Goal: Information Seeking & Learning: Learn about a topic

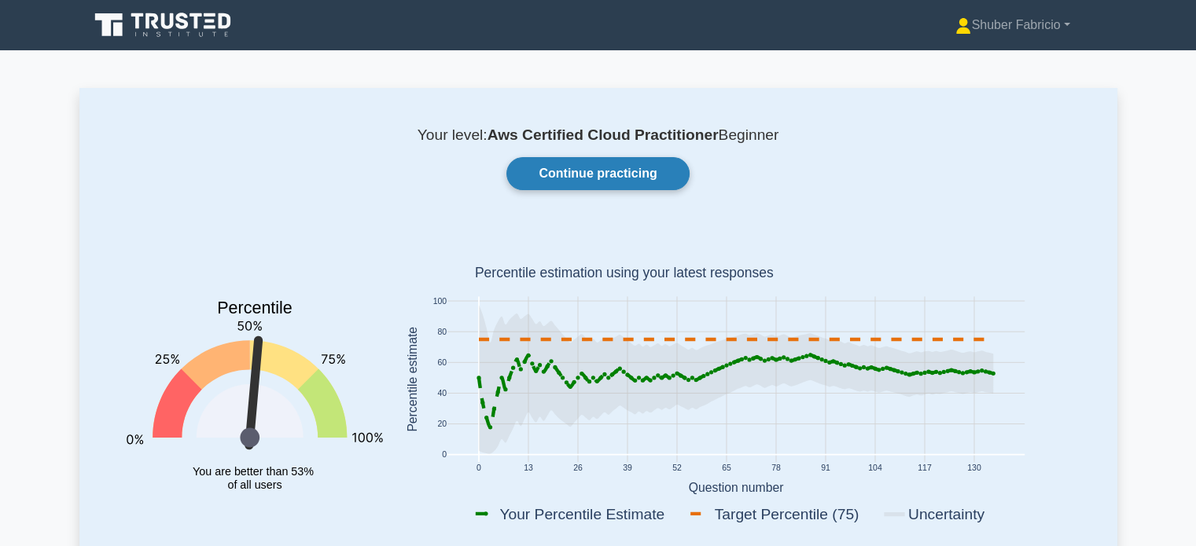
click at [594, 174] on link "Continue practicing" at bounding box center [597, 173] width 182 height 33
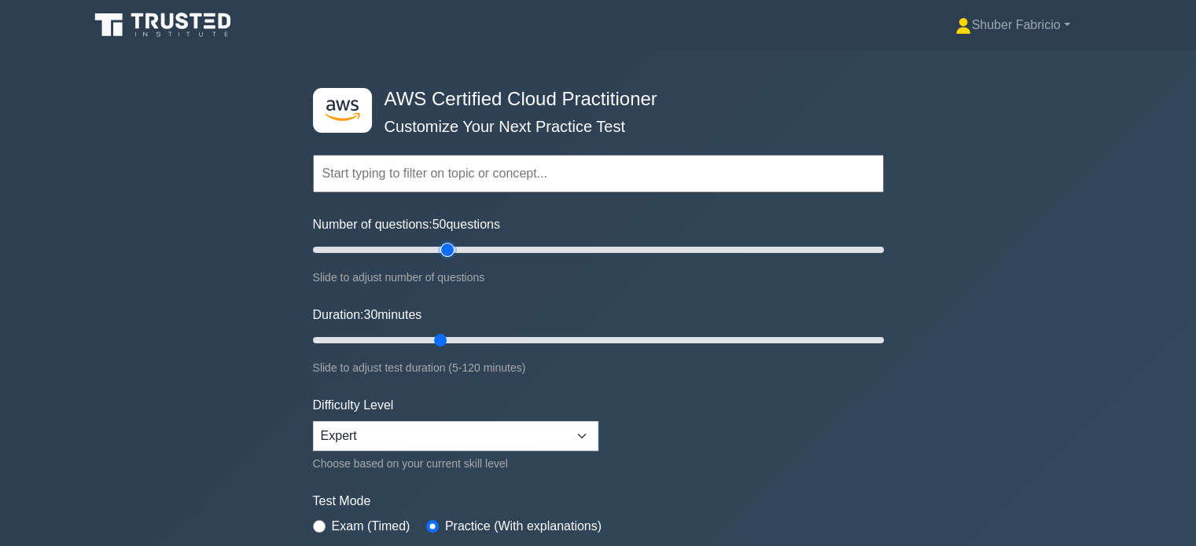
drag, startPoint x: 0, startPoint y: 0, endPoint x: 444, endPoint y: 249, distance: 509.3
type input "50"
click at [444, 249] on input "Number of questions: 50 questions" at bounding box center [598, 250] width 571 height 19
drag, startPoint x: 441, startPoint y: 336, endPoint x: 1096, endPoint y: 336, distance: 654.8
type input "120"
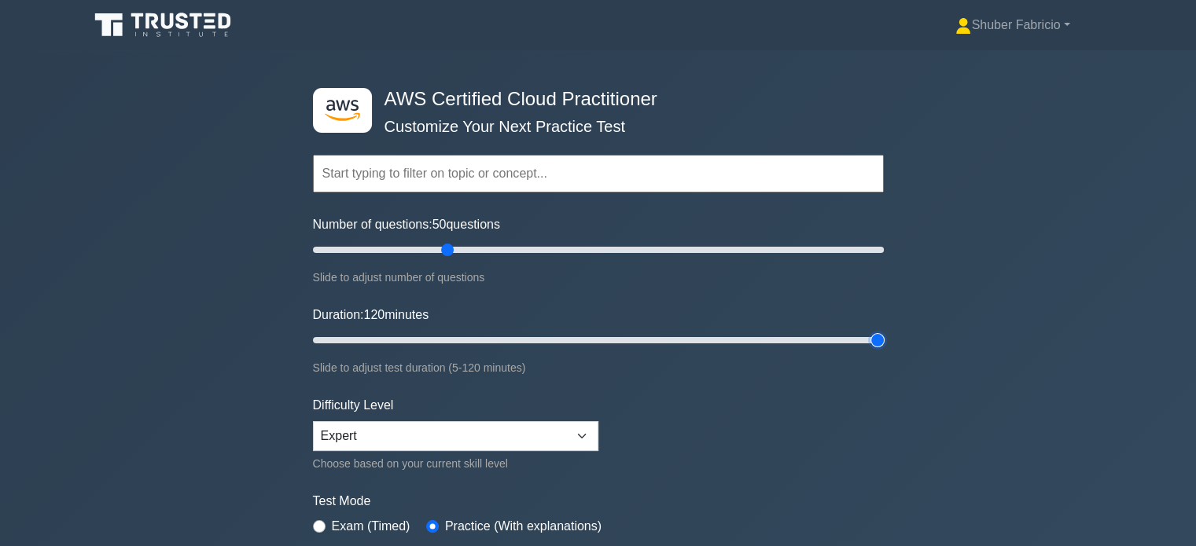
click at [884, 336] on input "Duration: 120 minutes" at bounding box center [598, 340] width 571 height 19
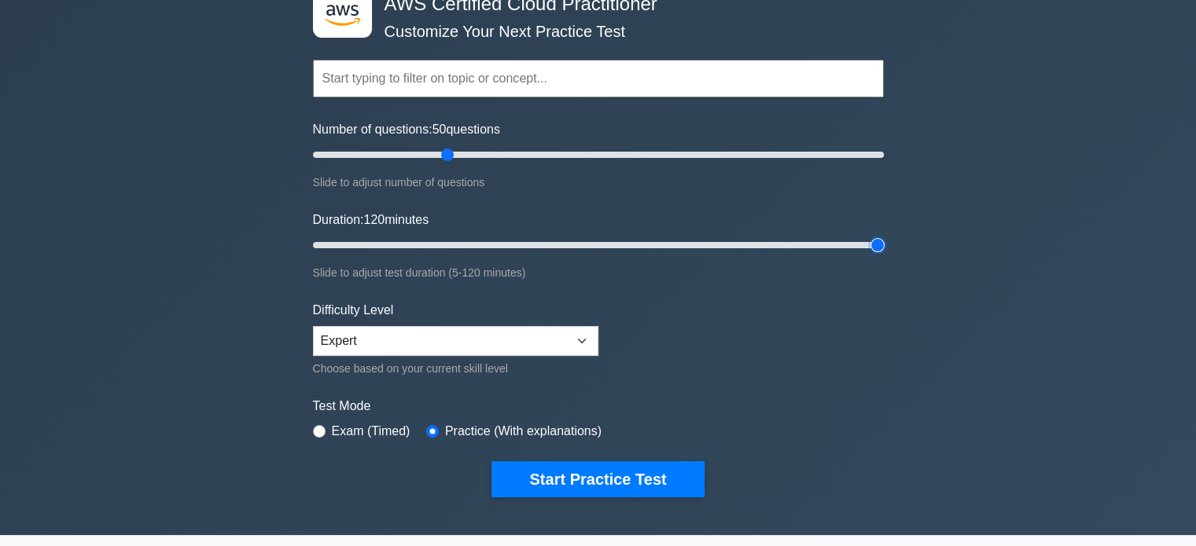
scroll to position [157, 0]
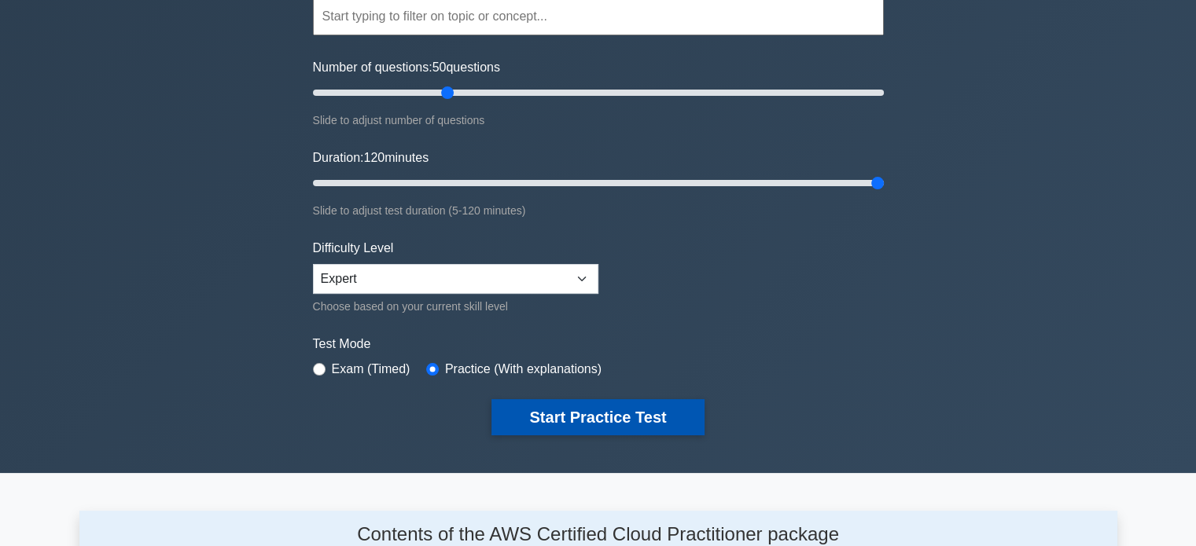
click at [626, 410] on button "Start Practice Test" at bounding box center [597, 417] width 212 height 36
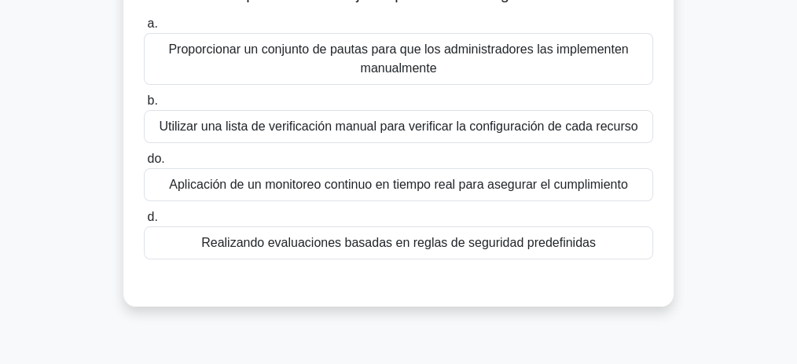
scroll to position [123, 0]
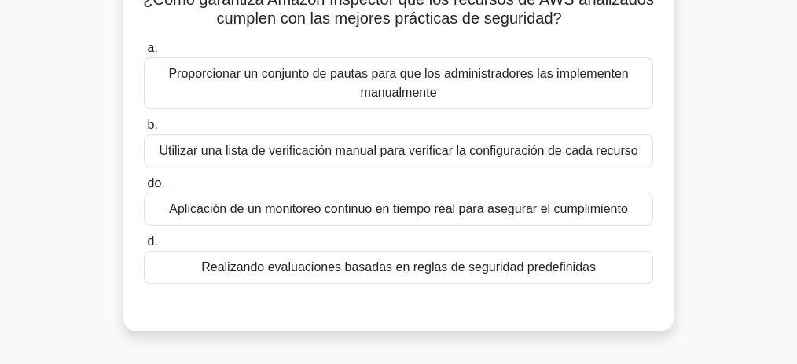
click at [432, 272] on font "Realizando evaluaciones basadas en reglas de seguridad predefinidas" at bounding box center [398, 266] width 395 height 13
click at [144, 247] on input "d. Realizando evaluaciones basadas en reglas de seguridad predefinidas" at bounding box center [144, 242] width 0 height 10
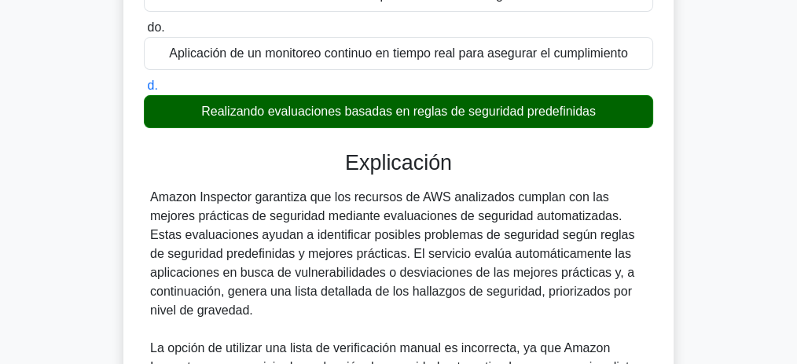
scroll to position [281, 0]
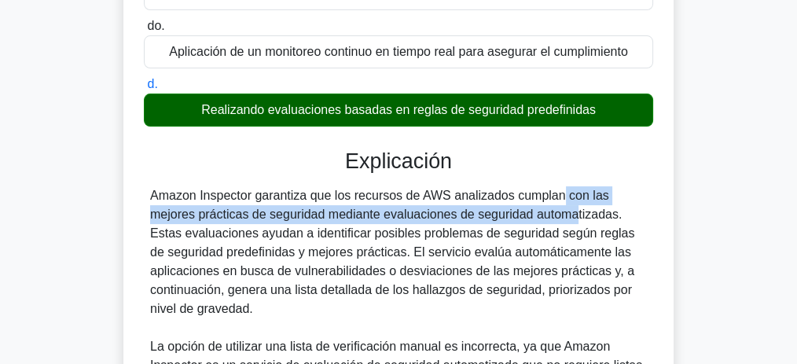
drag, startPoint x: 451, startPoint y: 193, endPoint x: 482, endPoint y: 221, distance: 41.2
click at [479, 220] on font "Amazon Inspector garantiza que los recursos de AWS analizados cumplan con las m…" at bounding box center [392, 252] width 484 height 127
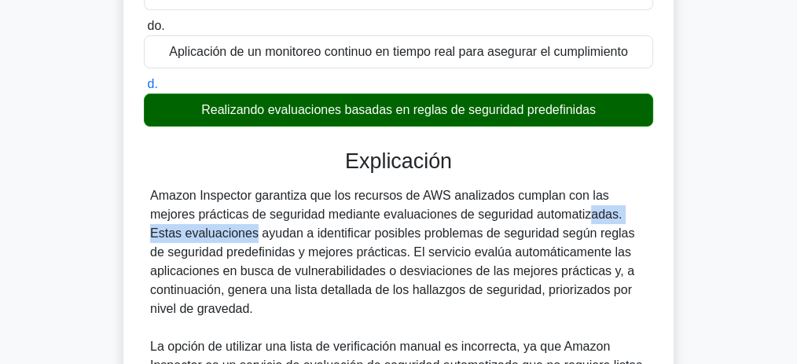
drag, startPoint x: 482, startPoint y: 221, endPoint x: 623, endPoint y: 220, distance: 141.5
click at [623, 220] on font "Amazon Inspector garantiza que los recursos de AWS analizados cumplan con las m…" at bounding box center [392, 252] width 484 height 127
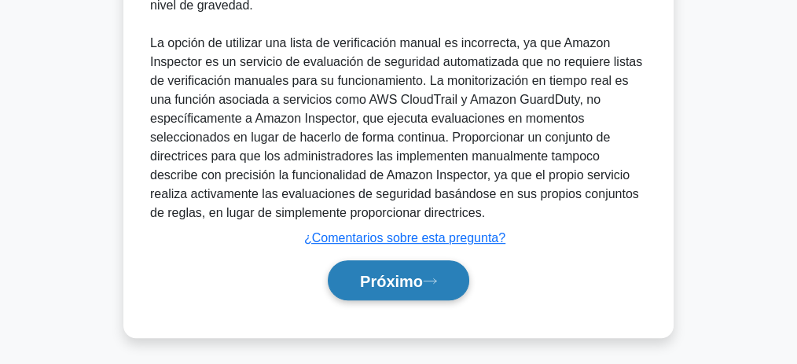
click at [393, 273] on font "Próximo" at bounding box center [391, 281] width 63 height 17
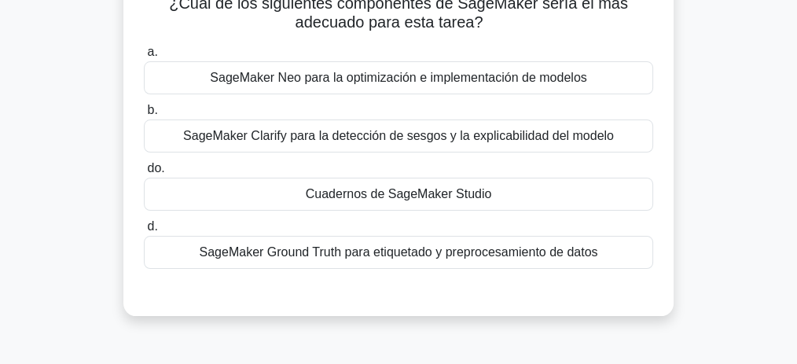
scroll to position [156, 0]
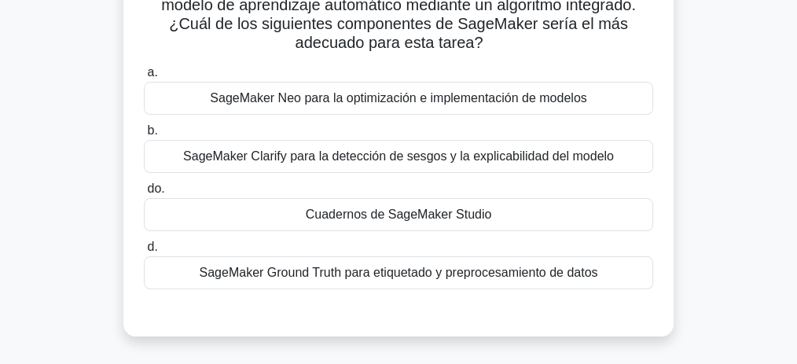
click at [418, 94] on font "SageMaker Neo para la optimización e implementación de modelos" at bounding box center [398, 97] width 377 height 13
click at [144, 78] on input "a. SageMaker Neo para la optimización e implementación de modelos" at bounding box center [144, 73] width 0 height 10
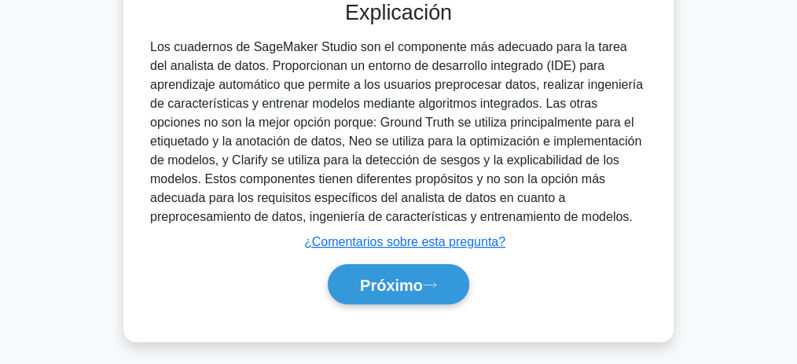
scroll to position [485, 0]
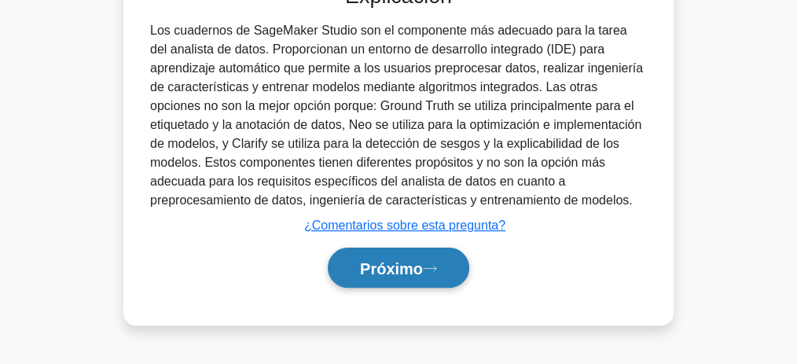
click at [388, 281] on button "Próximo" at bounding box center [399, 268] width 142 height 40
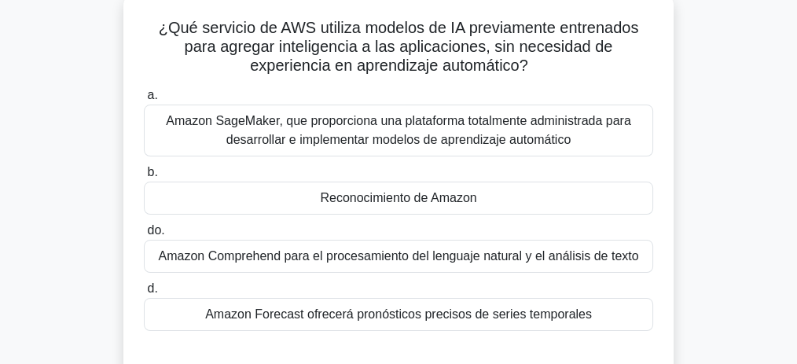
scroll to position [118, 0]
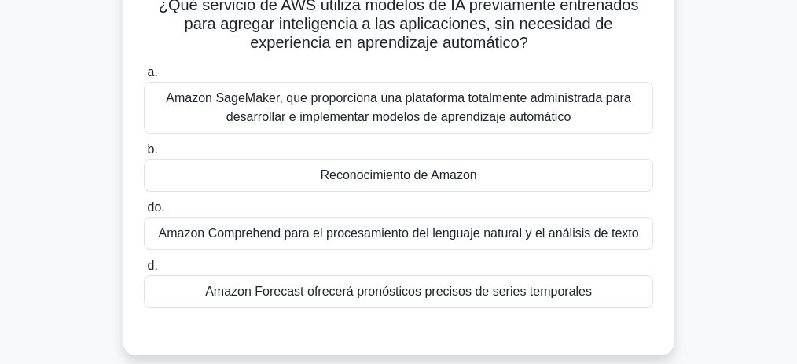
click at [484, 172] on div "Reconocimiento de Amazon" at bounding box center [398, 175] width 509 height 33
click at [144, 155] on input "b. Reconocimiento de Amazon" at bounding box center [144, 150] width 0 height 10
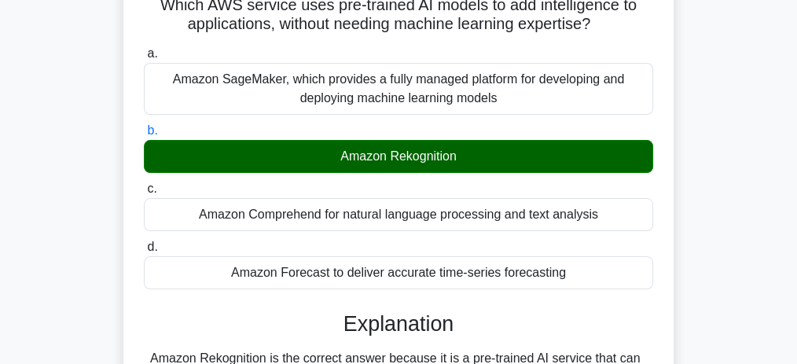
scroll to position [99, 0]
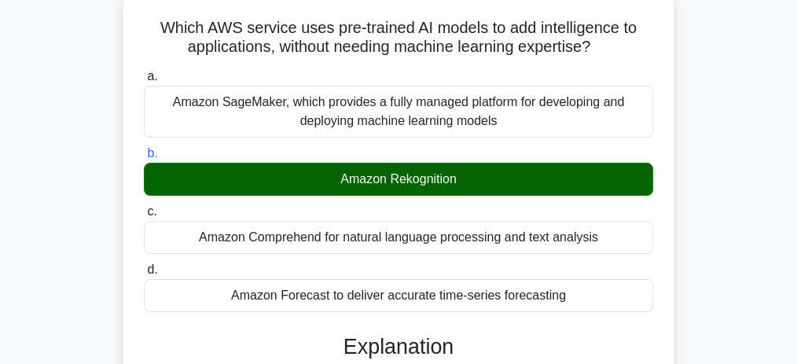
click at [697, 228] on div "Which AWS service uses pre-trained AI models to add intelligence to application…" at bounding box center [398, 343] width 755 height 700
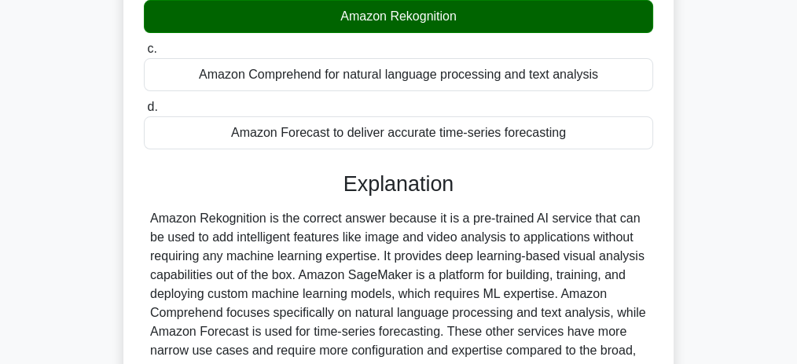
scroll to position [309, 0]
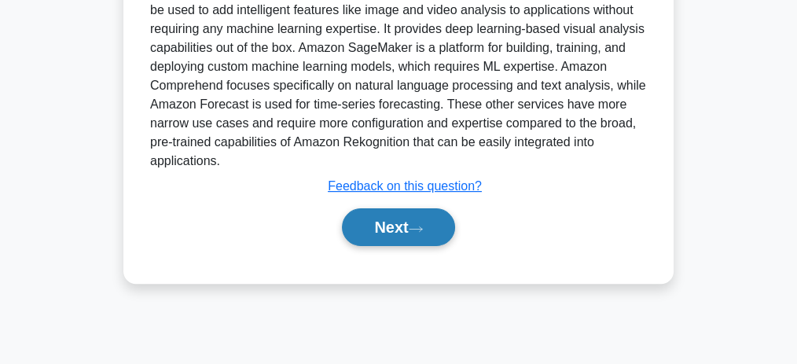
click at [388, 224] on button "Next" at bounding box center [398, 227] width 112 height 38
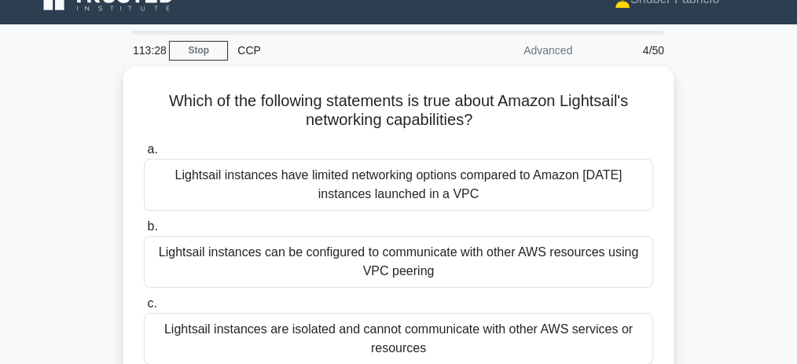
scroll to position [13, 0]
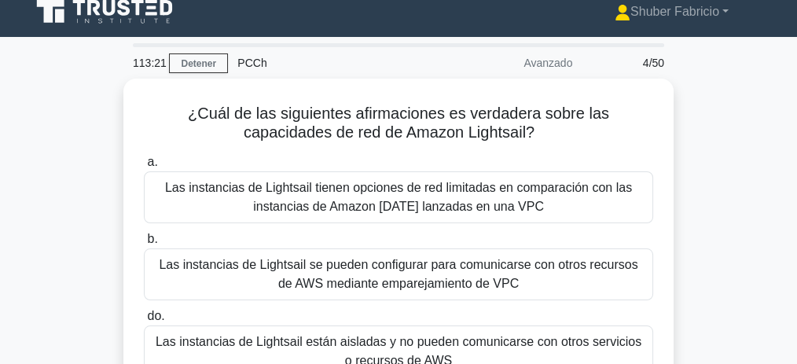
click at [706, 217] on div "¿Cuál de las siguientes afirmaciones es verdadera sobre las capacidades de red …" at bounding box center [398, 300] width 755 height 442
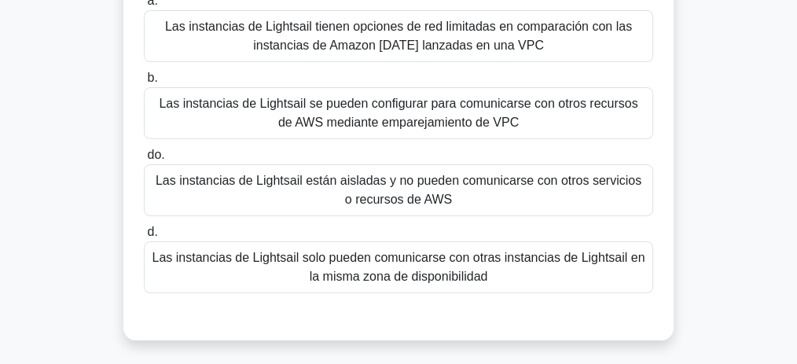
scroll to position [118, 0]
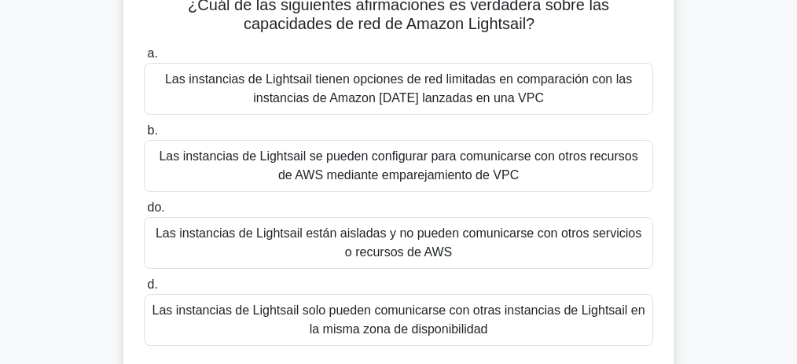
click at [472, 181] on font "Las instancias de Lightsail se pueden configurar para comunicarse con otros rec…" at bounding box center [398, 165] width 479 height 32
click at [144, 136] on input "b. Las instancias de Lightsail se pueden configurar para comunicarse con otros …" at bounding box center [144, 131] width 0 height 10
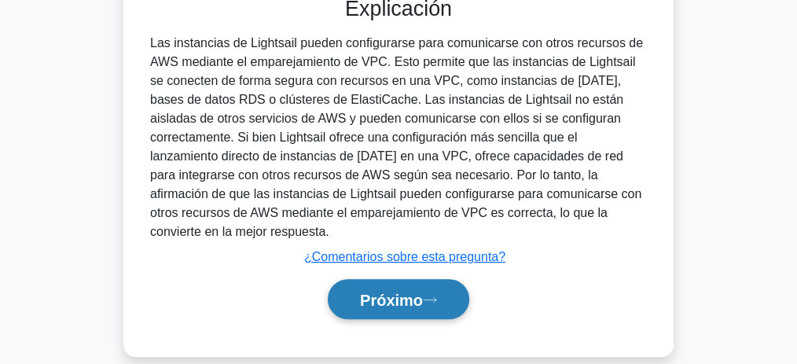
click at [423, 292] on font "Próximo" at bounding box center [391, 300] width 63 height 17
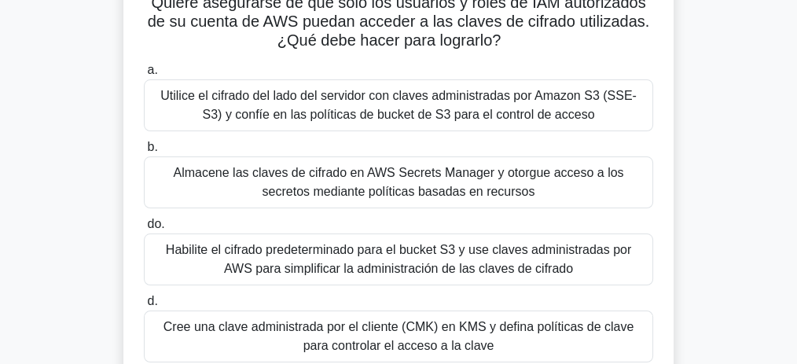
scroll to position [157, 0]
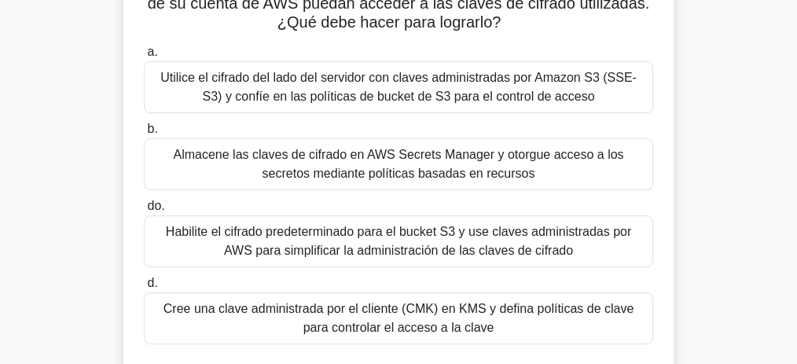
click at [457, 178] on font "Almacene las claves de cifrado en AWS Secrets Manager y otorgue acceso a los se…" at bounding box center [398, 164] width 450 height 32
click at [144, 134] on input "b. Almacene las claves de cifrado en AWS Secrets Manager y otorgue acceso a los…" at bounding box center [144, 129] width 0 height 10
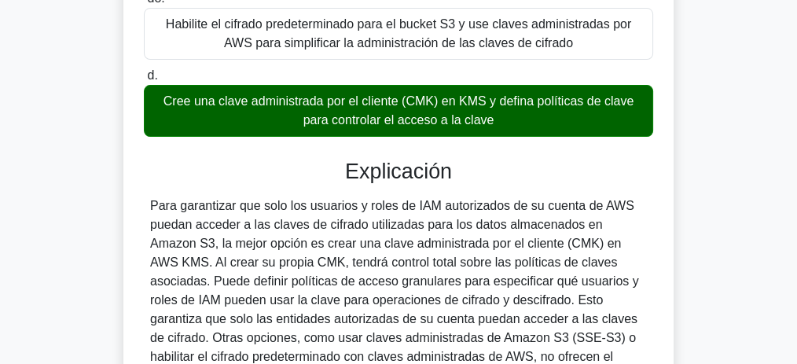
scroll to position [567, 0]
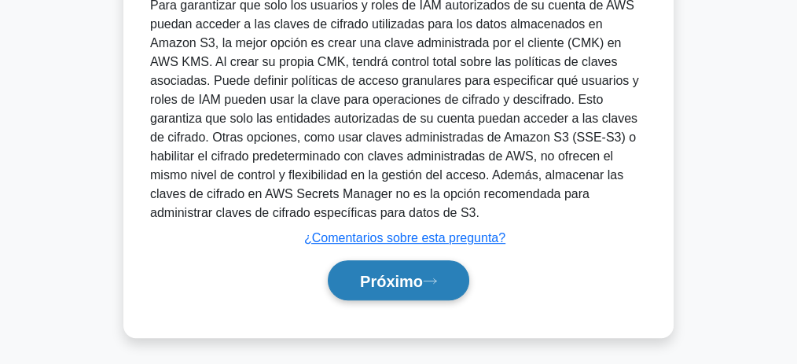
click at [406, 284] on font "Próximo" at bounding box center [391, 281] width 63 height 17
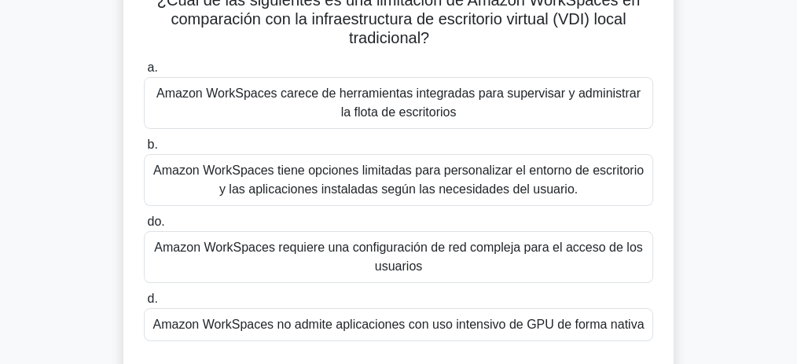
scroll to position [105, 0]
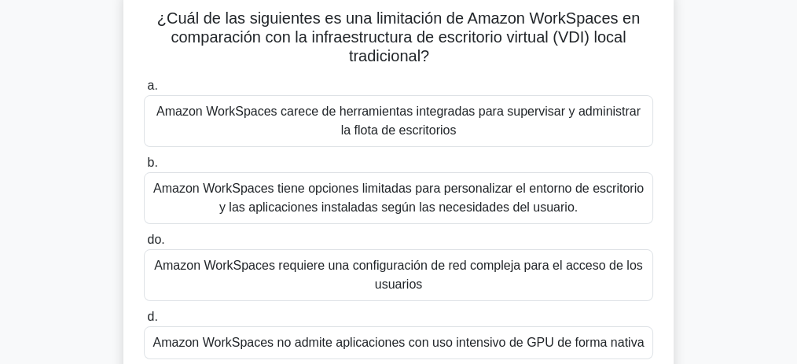
click at [501, 127] on font "Amazon WorkSpaces carece de herramientas integradas para supervisar y administr…" at bounding box center [398, 121] width 495 height 38
click at [144, 91] on input "a. Amazon WorkSpaces carece de herramientas integradas para supervisar y admini…" at bounding box center [144, 86] width 0 height 10
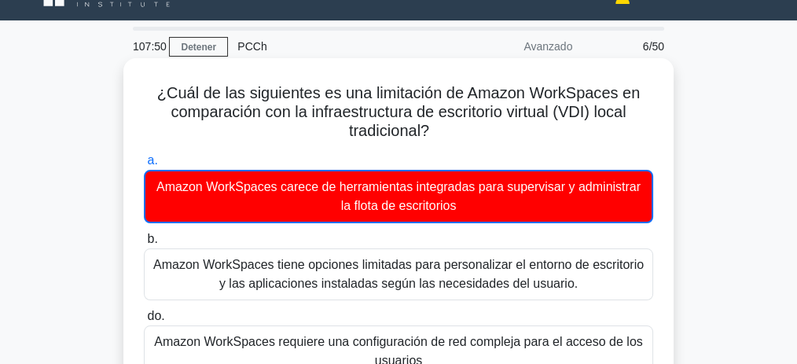
scroll to position [0, 0]
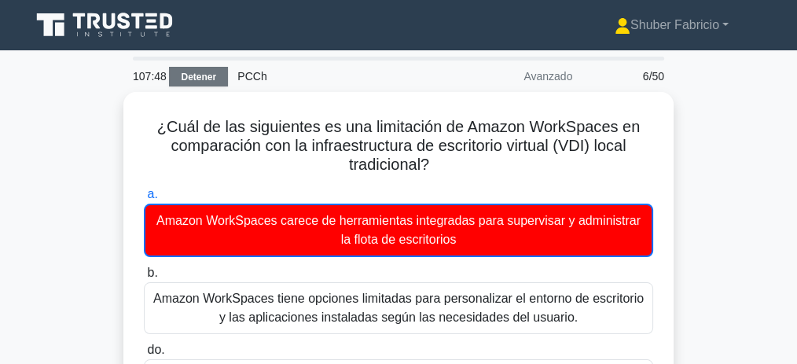
click at [203, 72] on font "Detener" at bounding box center [198, 77] width 35 height 11
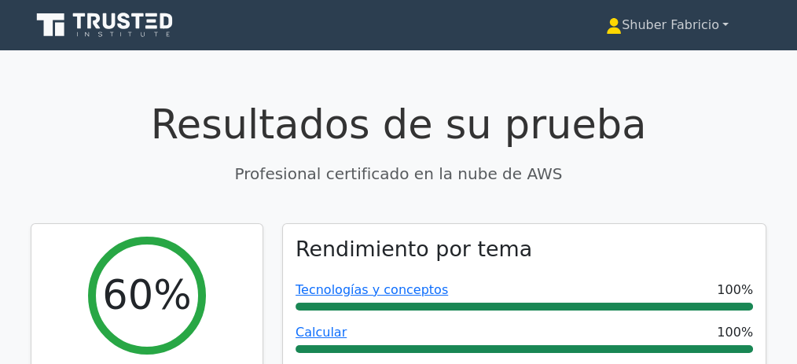
click at [726, 21] on link "Shuber Fabricio" at bounding box center [667, 24] width 198 height 31
click at [595, 63] on font "Perfil" at bounding box center [597, 61] width 31 height 15
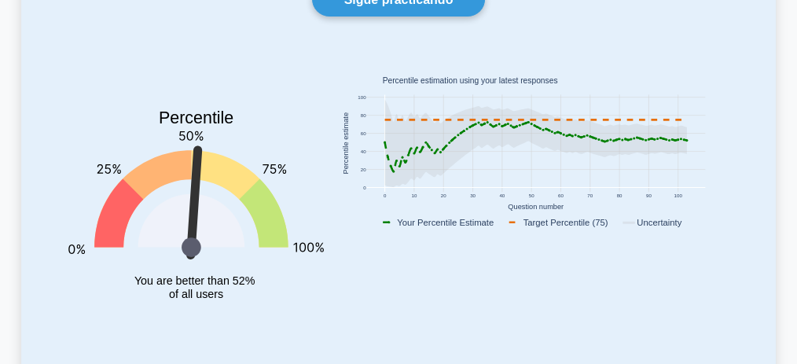
scroll to position [157, 0]
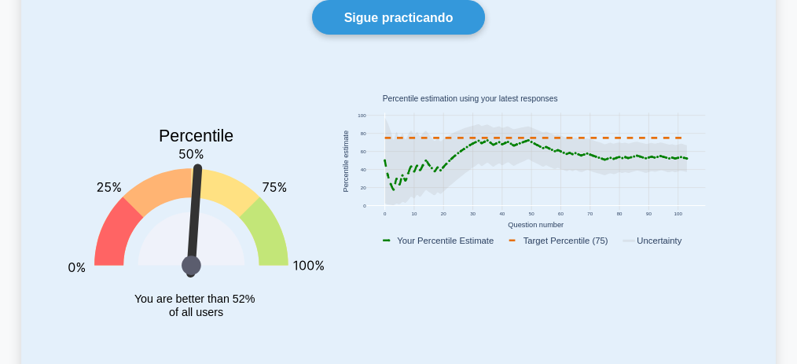
click at [42, 61] on div "Tu nivel: AWS Certified Cloud Practitioner Advanced Sigue practicando Percentil…" at bounding box center [398, 168] width 755 height 474
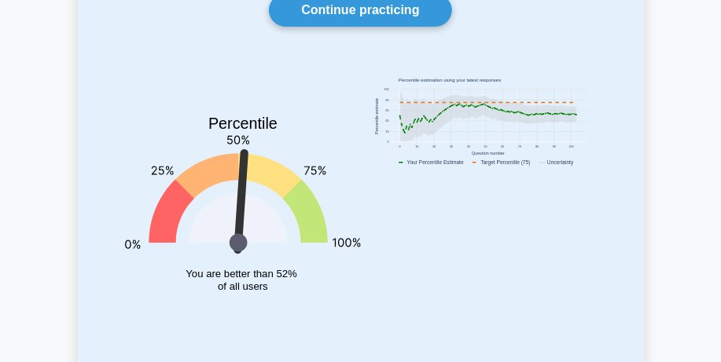
click at [91, 108] on div "Your level: Aws Certified Cloud Practitioner Advanced Continue practicing Perce…" at bounding box center [361, 151] width 566 height 452
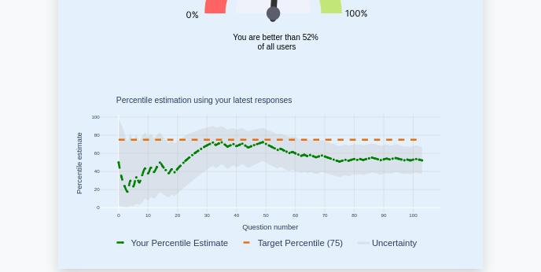
scroll to position [275, 0]
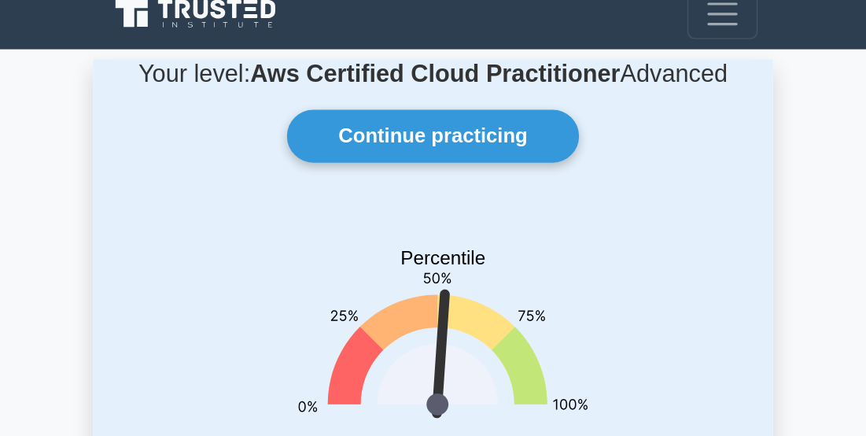
scroll to position [0, 0]
